Goal: Task Accomplishment & Management: Manage account settings

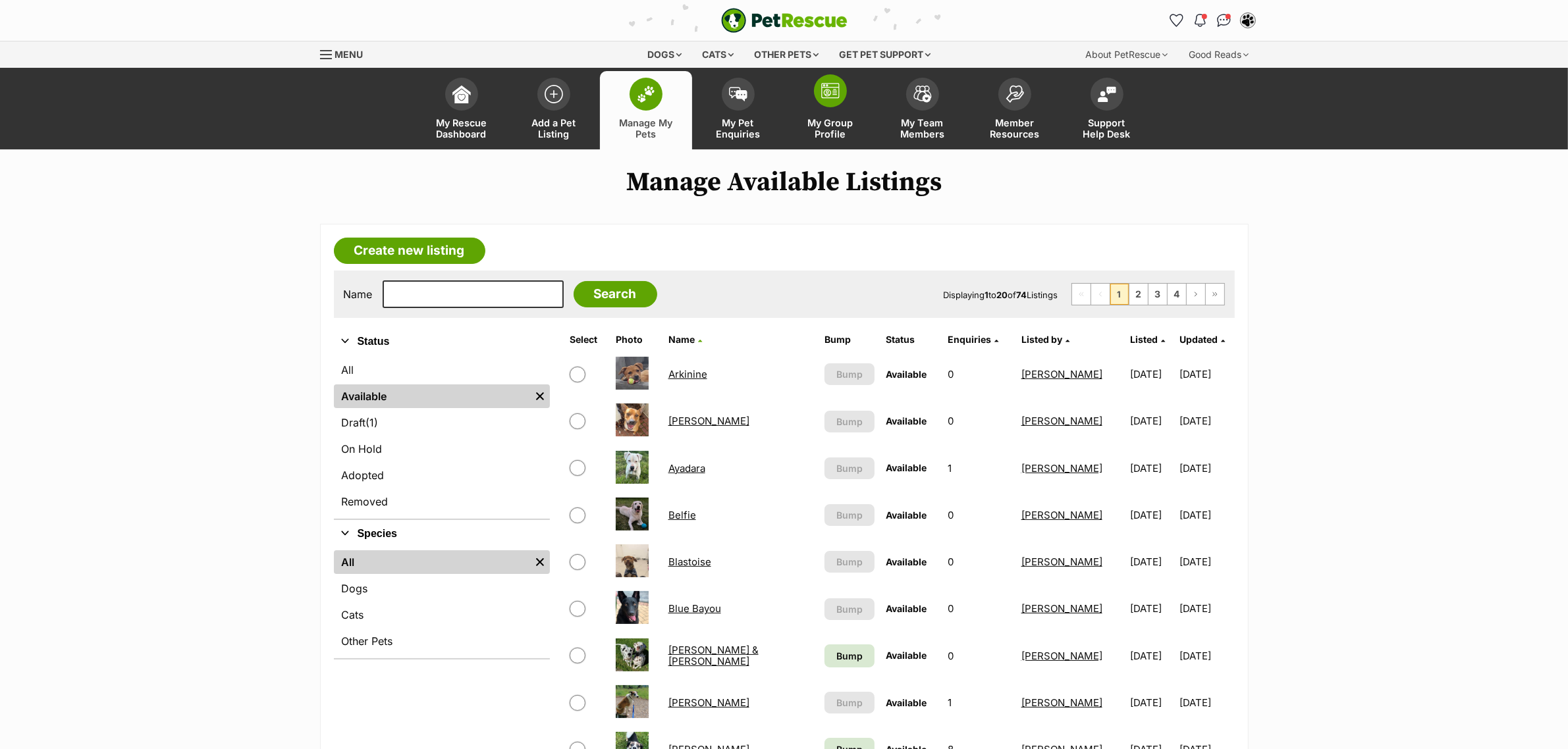
click at [843, 102] on link "My Group Profile" at bounding box center [831, 110] width 92 height 79
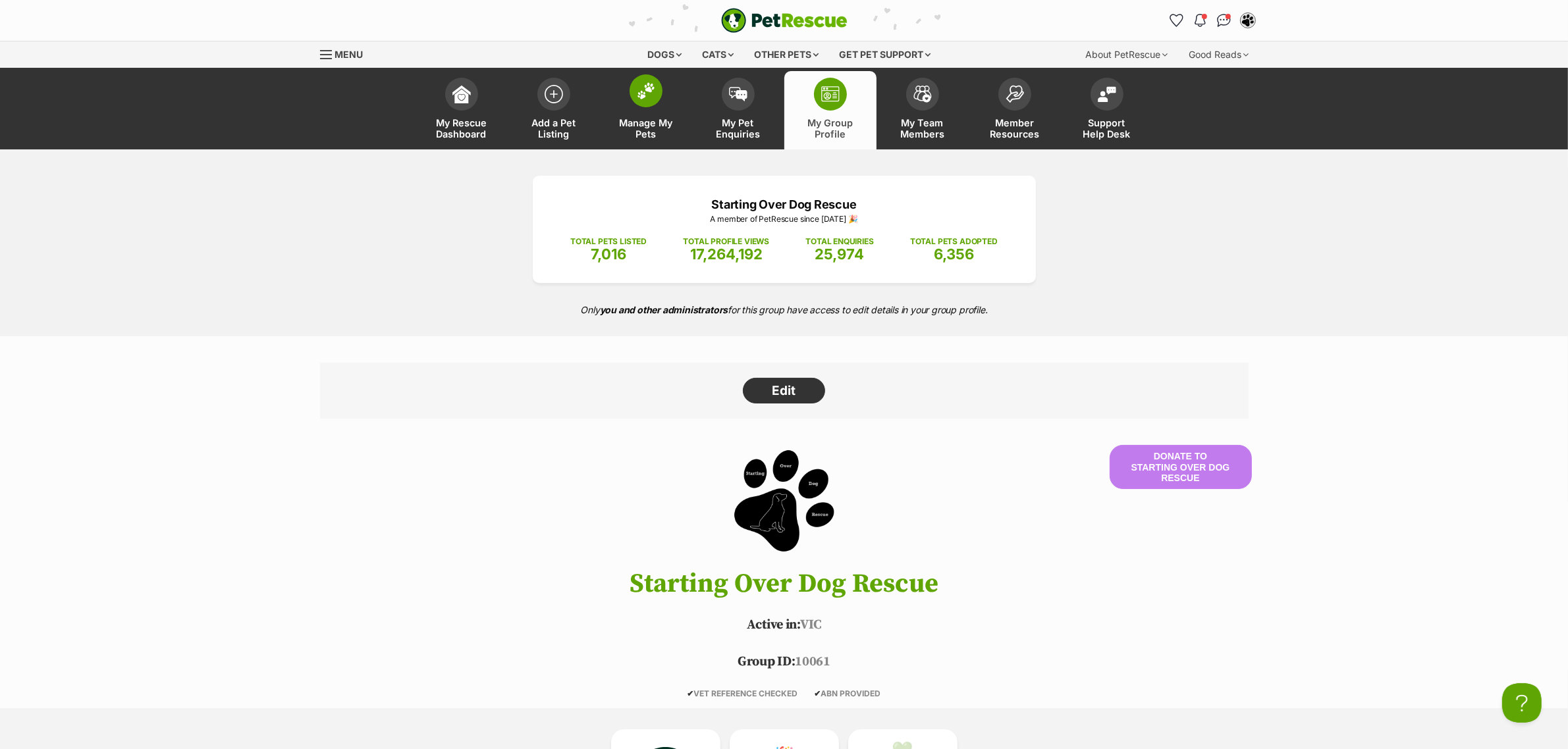
click at [620, 97] on link "Manage My Pets" at bounding box center [646, 110] width 92 height 79
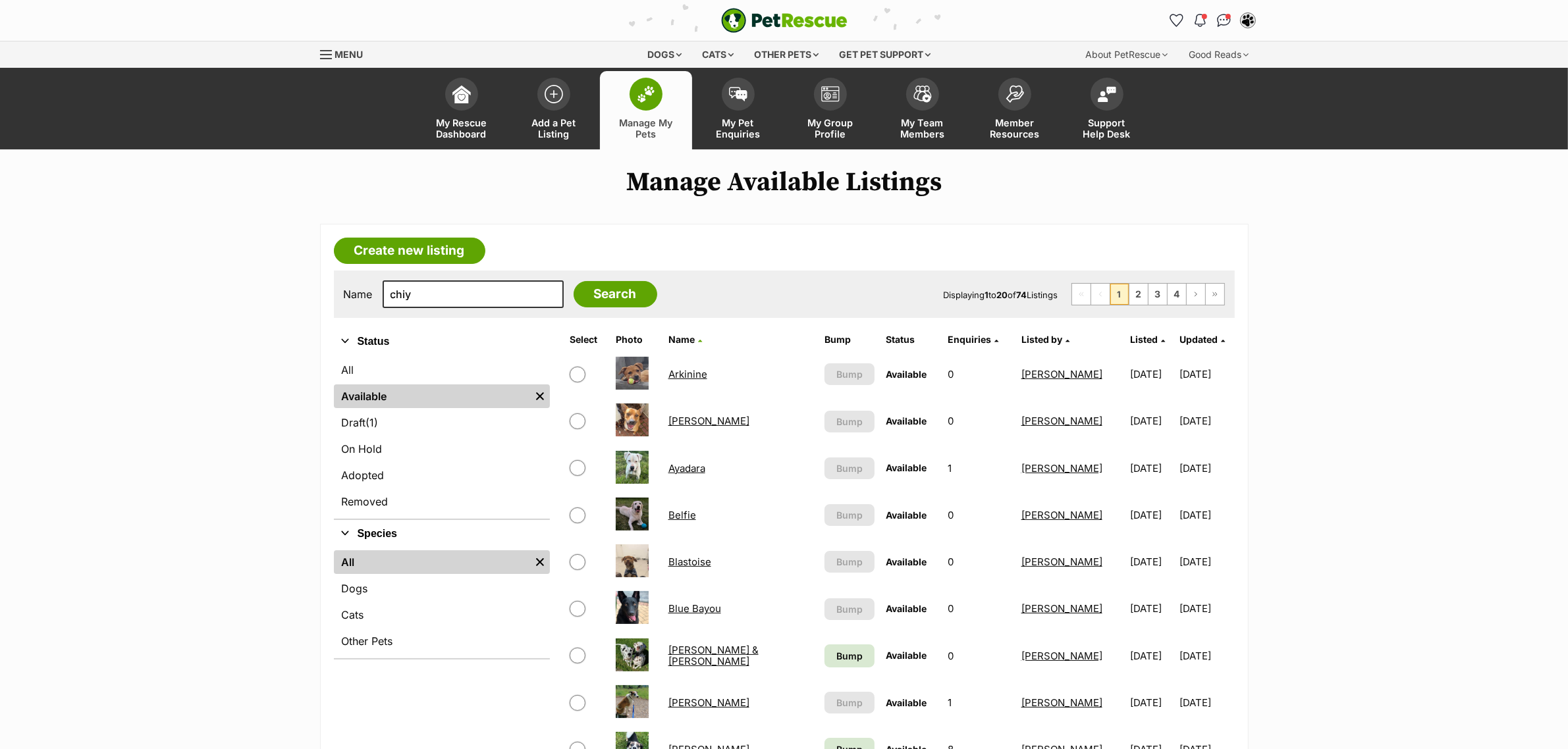
type input "chiy"
click at [574, 281] on input "Search" at bounding box center [615, 294] width 84 height 27
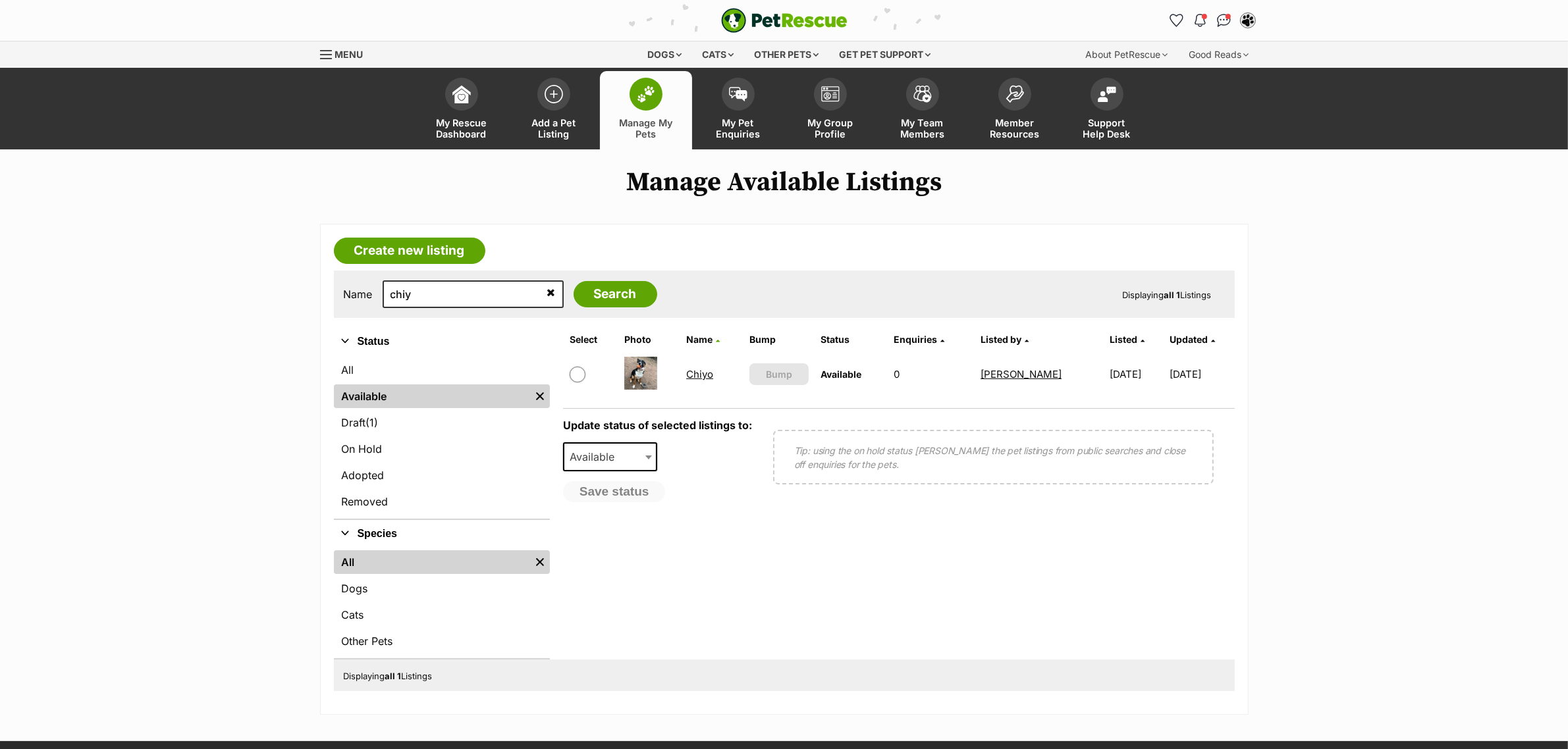
click at [569, 373] on input "checkbox" at bounding box center [577, 374] width 16 height 16
checkbox input "true"
click at [609, 465] on span "Available" at bounding box center [610, 456] width 95 height 29
select select "on_hold"
click at [601, 495] on span "Please select a reason" at bounding box center [629, 496] width 129 height 18
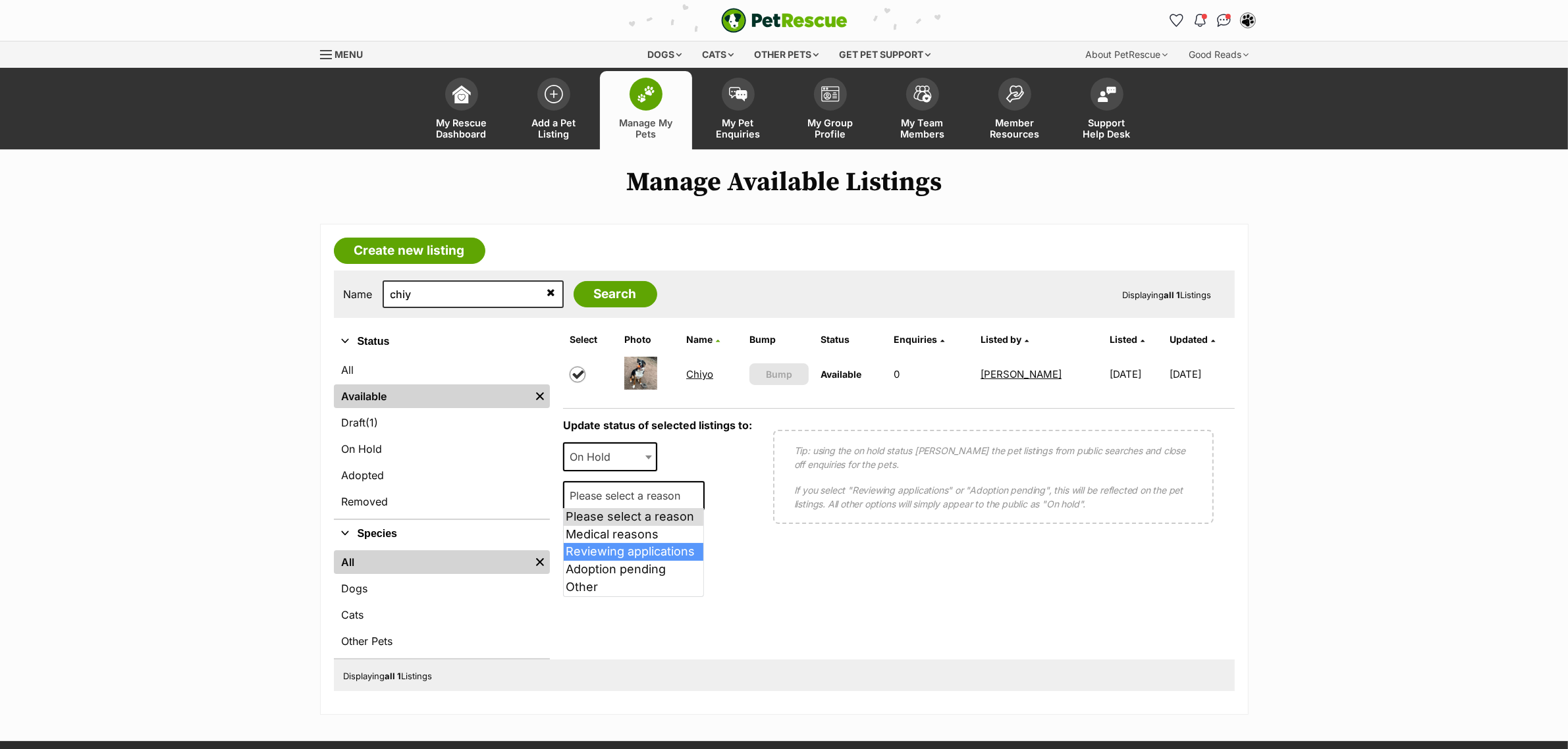
drag, startPoint x: 598, startPoint y: 563, endPoint x: 602, endPoint y: 553, distance: 10.8
select select "reviewing_applications"
click at [619, 514] on div "Please select a reason Medical reasons Reviewing applications Adoption pending …" at bounding box center [633, 501] width 141 height 39
click at [615, 524] on button "Save status" at bounding box center [614, 531] width 104 height 22
